Goal: Task Accomplishment & Management: Use online tool/utility

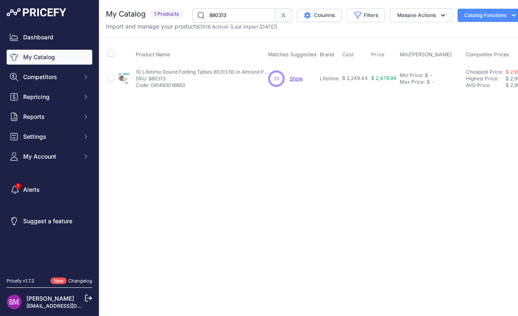
click at [298, 79] on span "Show" at bounding box center [296, 78] width 13 height 6
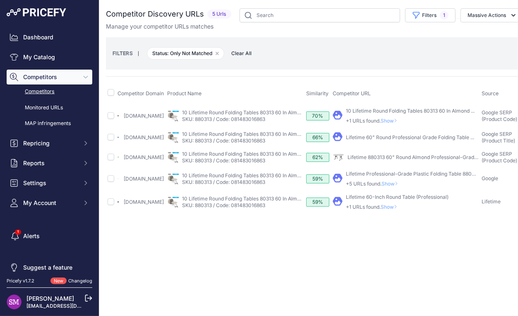
click at [400, 121] on span "Show" at bounding box center [391, 120] width 20 height 6
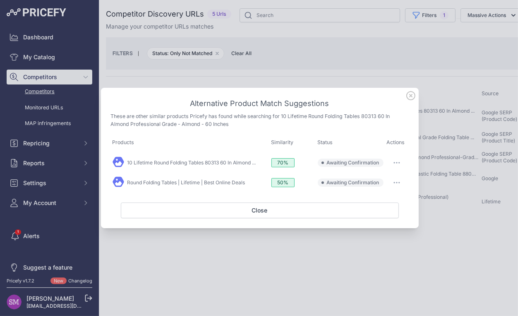
click at [398, 165] on button "button" at bounding box center [396, 163] width 17 height 12
click at [383, 180] on span "Match This" at bounding box center [374, 180] width 26 height 6
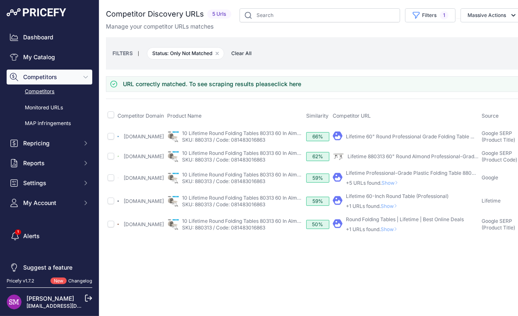
click at [401, 139] on link "Lifetime 60" Round Professional Grade Folding Table ..." at bounding box center [410, 136] width 128 height 6
click at [398, 159] on link "Lifetime 880313 60" Round Almond Professional-Grade ..." at bounding box center [415, 156] width 134 height 6
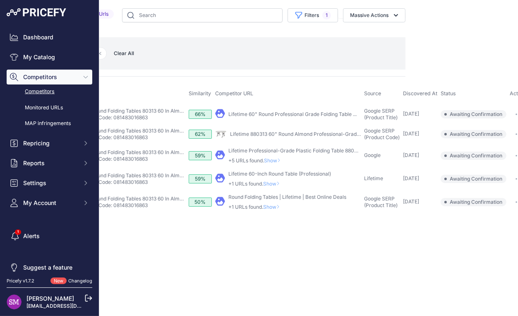
scroll to position [0, 149]
click at [513, 138] on button "button" at bounding box center [519, 134] width 17 height 12
click at [494, 153] on button "Confirm match" at bounding box center [494, 151] width 68 height 13
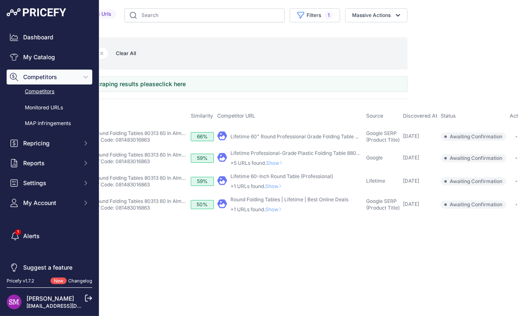
scroll to position [0, 0]
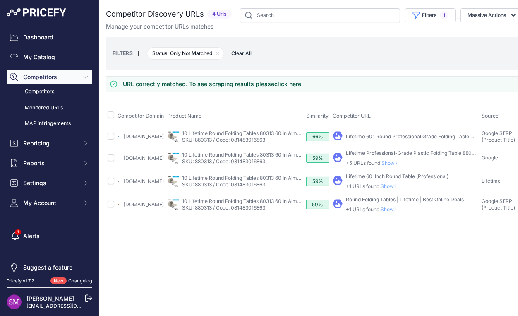
click at [400, 187] on span "Show" at bounding box center [391, 186] width 20 height 6
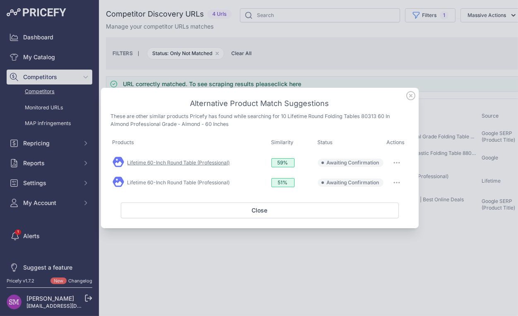
click at [219, 162] on link "Lifetime 60-Inch Round Table (Professional)" at bounding box center [178, 162] width 103 height 6
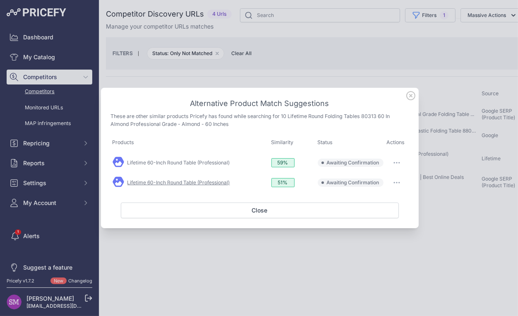
click at [207, 184] on link "Lifetime 60-Inch Round Table (Professional)" at bounding box center [178, 182] width 103 height 6
click at [407, 94] on icon at bounding box center [411, 95] width 8 height 8
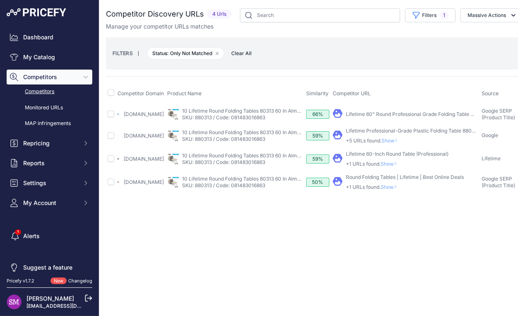
click at [400, 190] on span "Show" at bounding box center [391, 187] width 20 height 6
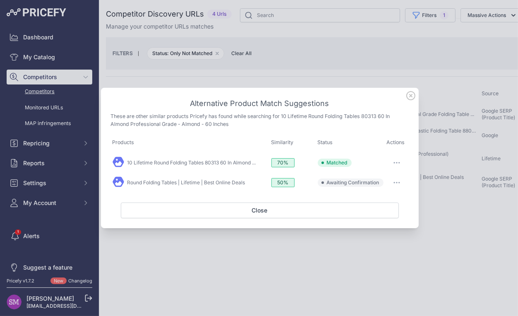
click at [402, 182] on button "button" at bounding box center [396, 183] width 17 height 12
click at [373, 214] on span "Exclude match" at bounding box center [378, 216] width 35 height 6
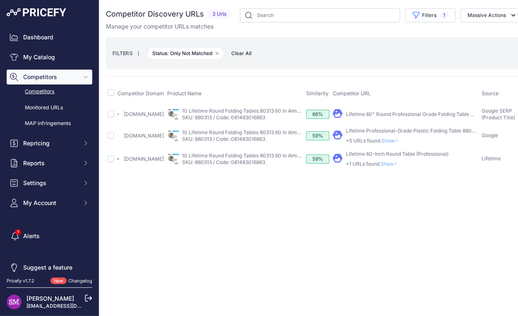
click at [145, 134] on link "[DOMAIN_NAME]" at bounding box center [144, 135] width 40 height 6
